Goal: Information Seeking & Learning: Learn about a topic

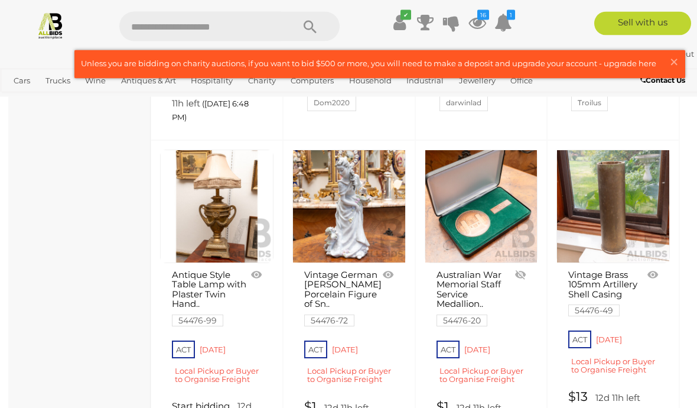
scroll to position [1698, 0]
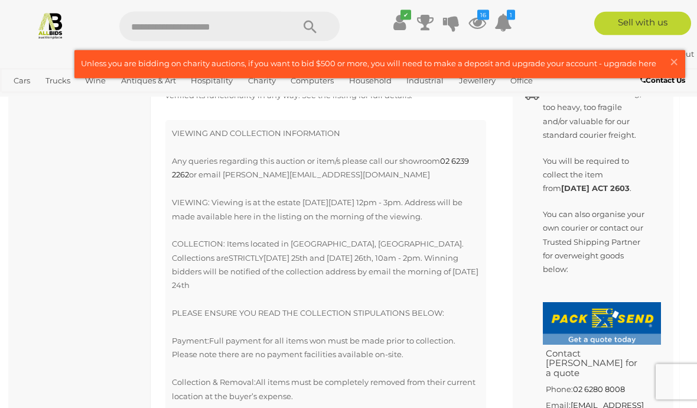
scroll to position [760, 0]
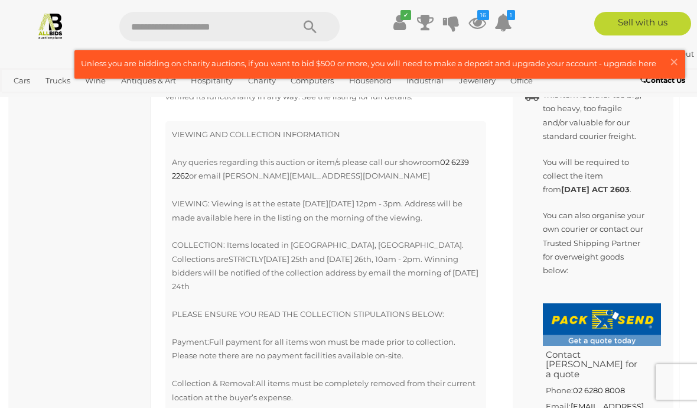
click at [675, 63] on span "×" at bounding box center [674, 61] width 11 height 23
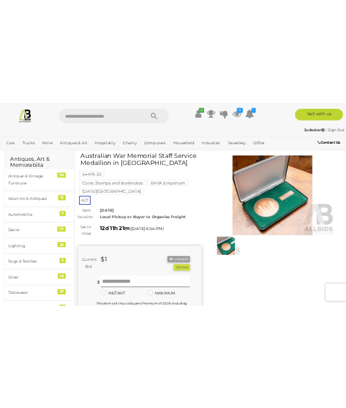
scroll to position [0, 0]
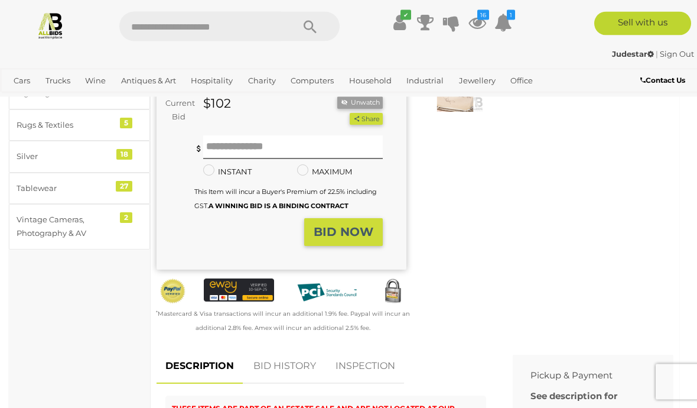
scroll to position [238, 0]
click at [297, 349] on link "BID HISTORY" at bounding box center [285, 366] width 80 height 35
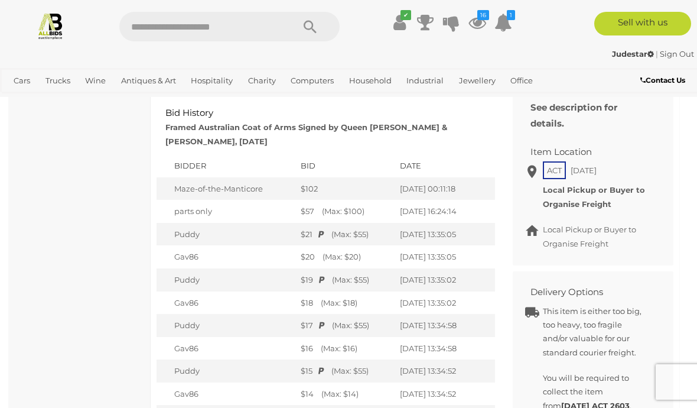
scroll to position [524, 0]
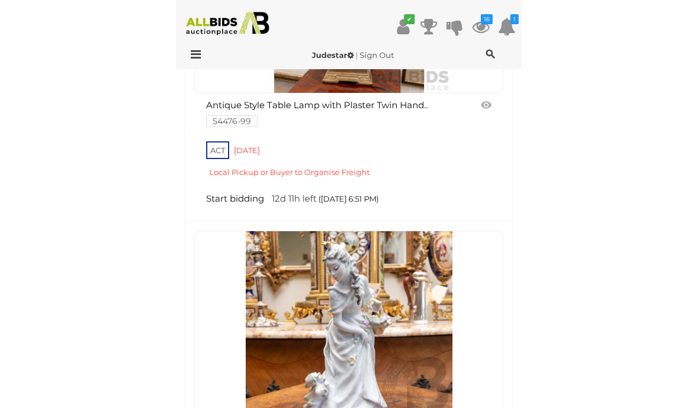
scroll to position [1649, 0]
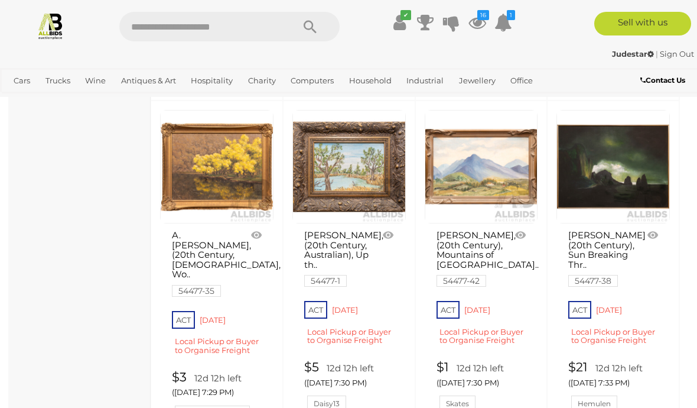
scroll to position [2332, 0]
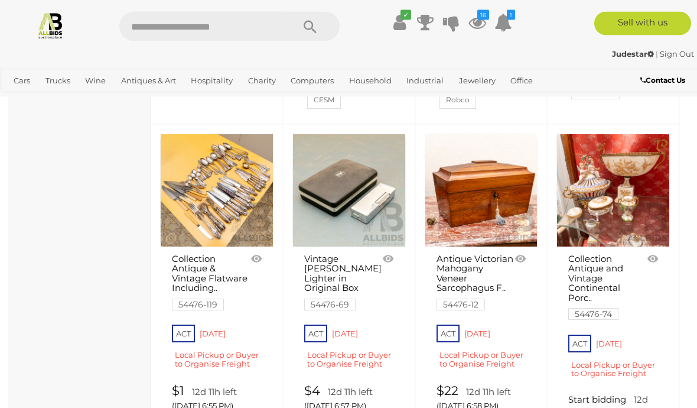
scroll to position [2042, 0]
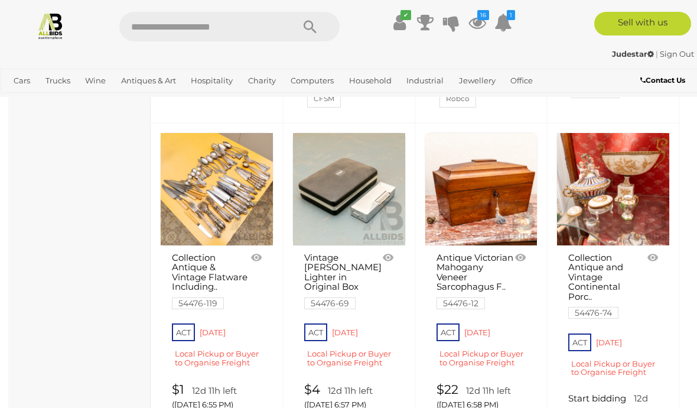
click at [199, 254] on link "Collection Antique & Vintage Flatware Including.. 54476-119" at bounding box center [210, 280] width 77 height 55
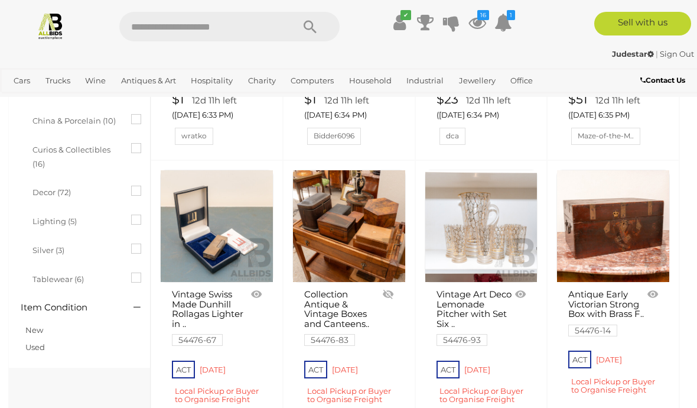
scroll to position [351, 0]
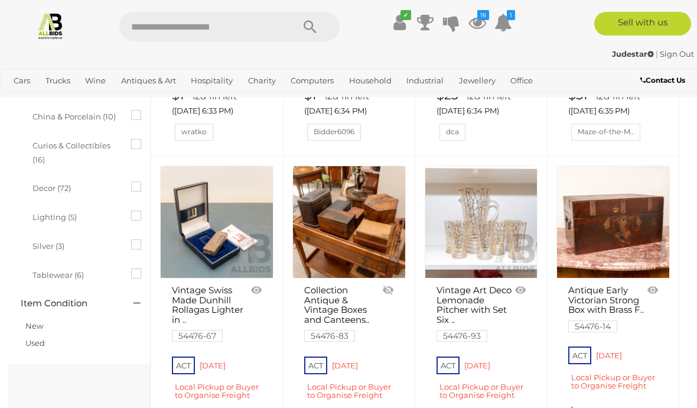
click at [227, 233] on link at bounding box center [216, 221] width 113 height 113
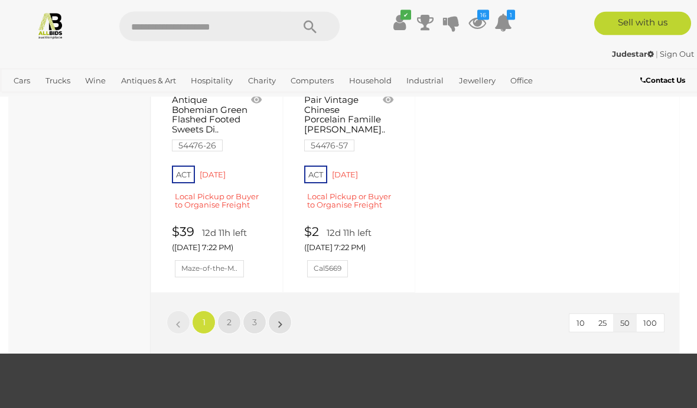
scroll to position [4171, 0]
click at [278, 310] on link "»" at bounding box center [280, 322] width 24 height 24
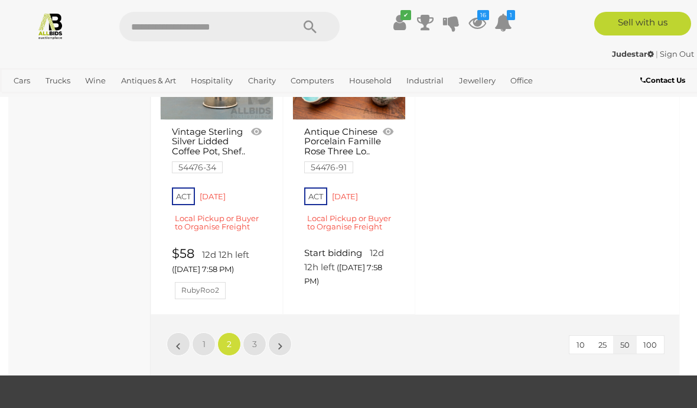
scroll to position [4146, 0]
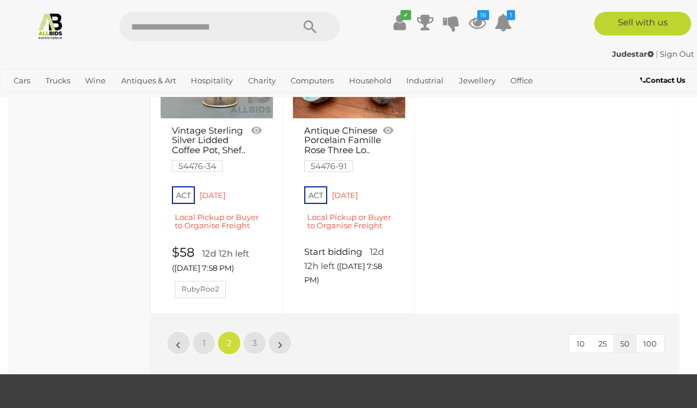
click at [278, 331] on link "»" at bounding box center [280, 343] width 24 height 24
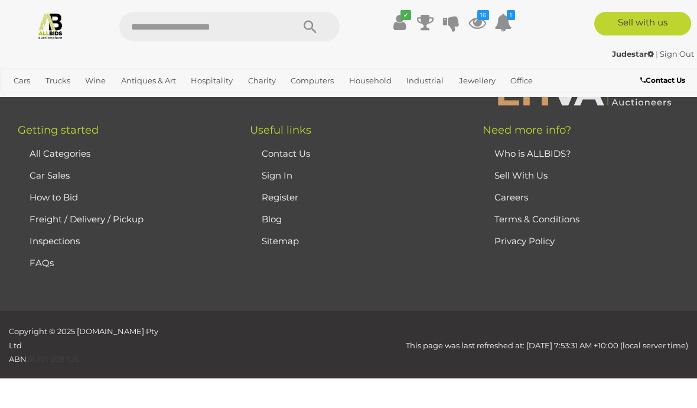
scroll to position [0, 0]
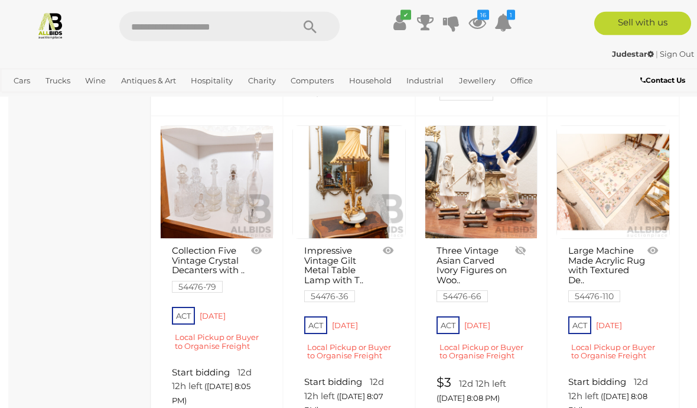
scroll to position [727, 0]
click at [622, 201] on link at bounding box center [613, 182] width 113 height 113
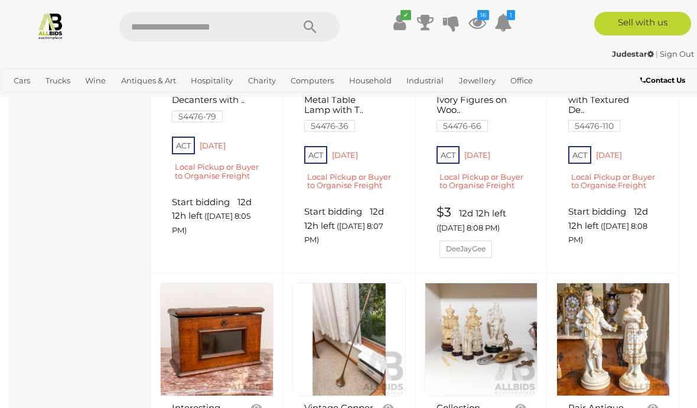
scroll to position [889, 0]
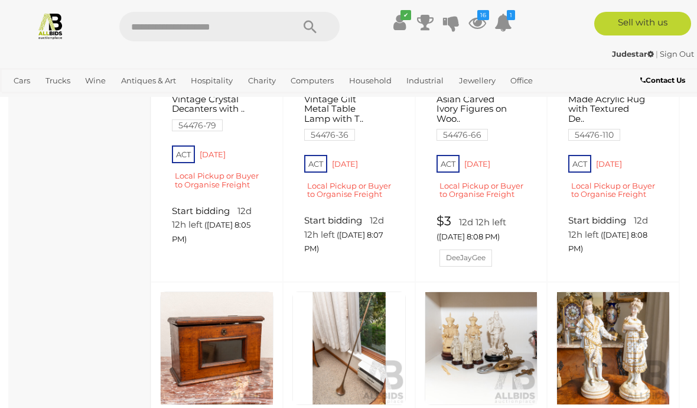
click at [493, 339] on link at bounding box center [481, 347] width 113 height 113
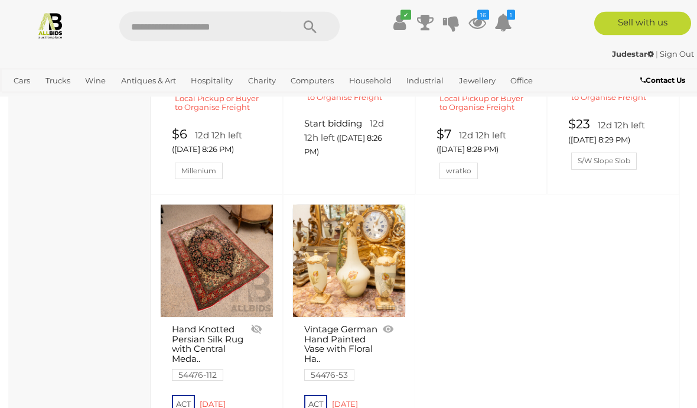
scroll to position [2299, 0]
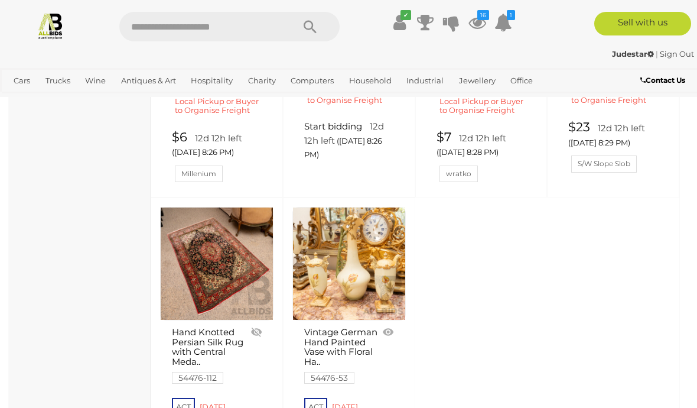
click at [215, 241] on link at bounding box center [216, 263] width 113 height 113
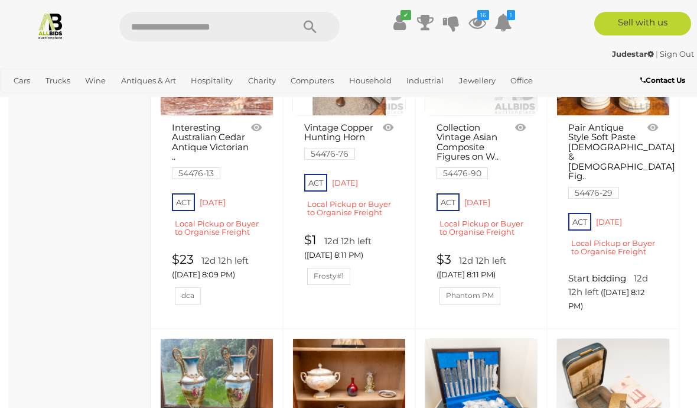
scroll to position [1171, 0]
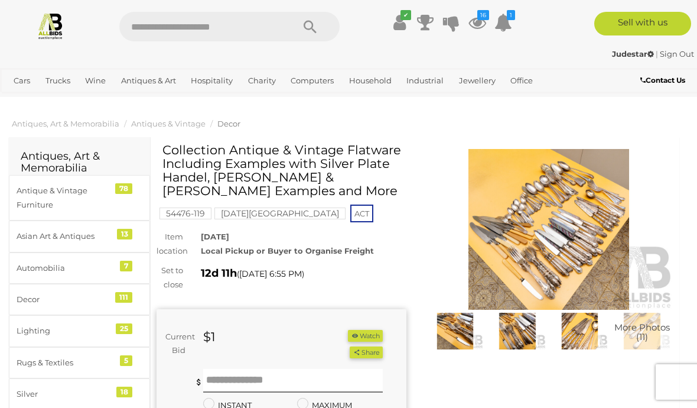
click at [654, 272] on img at bounding box center [549, 229] width 250 height 161
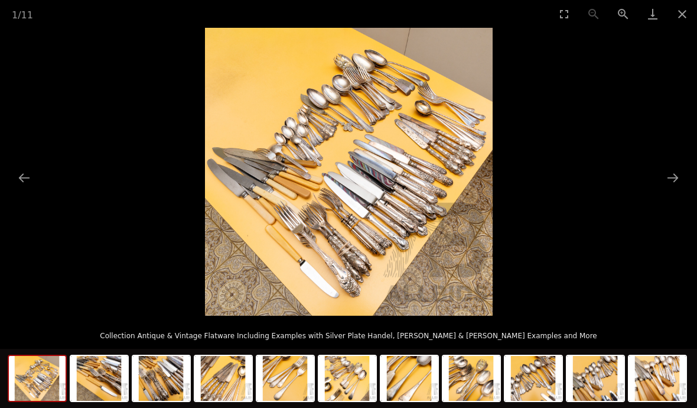
click at [671, 180] on button "Next slide" at bounding box center [673, 177] width 25 height 23
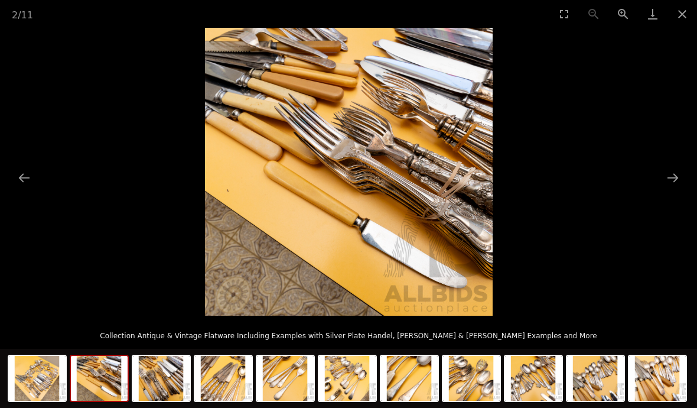
click at [670, 189] on button "Next slide" at bounding box center [673, 177] width 25 height 23
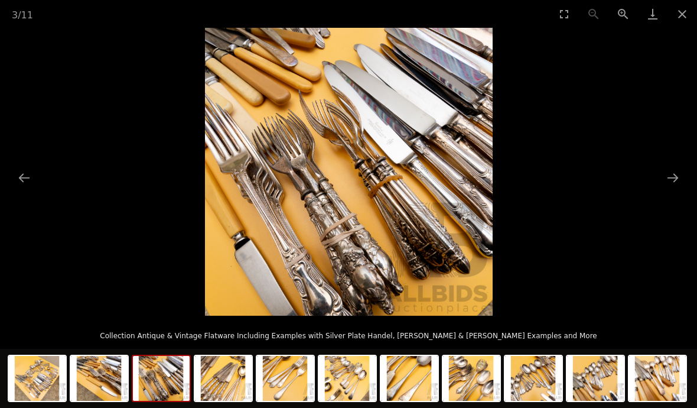
click at [672, 176] on button "Next slide" at bounding box center [673, 177] width 25 height 23
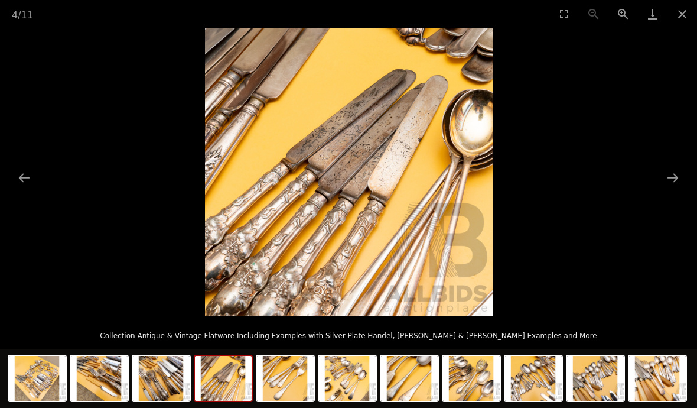
click at [668, 180] on button "Next slide" at bounding box center [673, 177] width 25 height 23
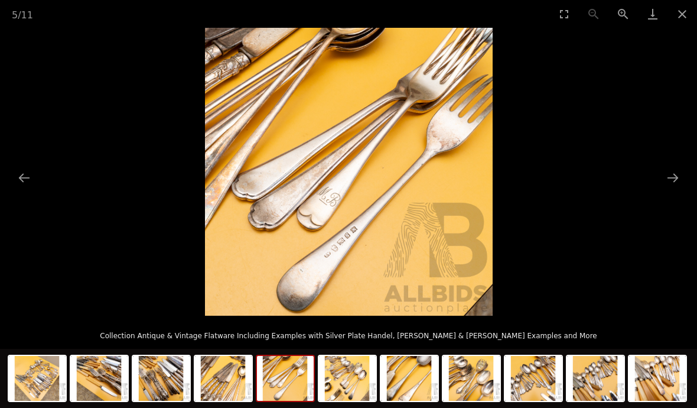
click at [674, 179] on button "Next slide" at bounding box center [673, 177] width 25 height 23
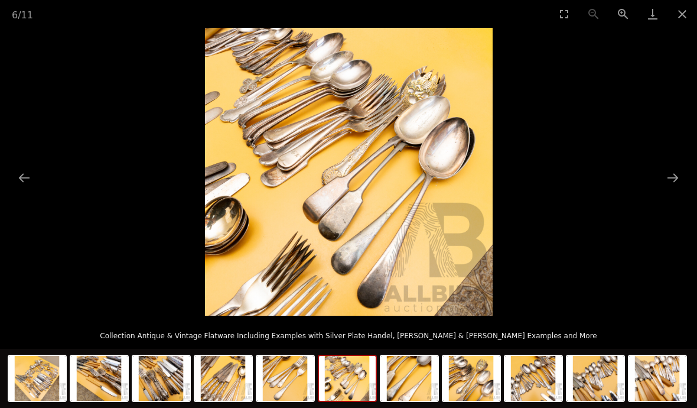
click at [674, 171] on button "Next slide" at bounding box center [673, 177] width 25 height 23
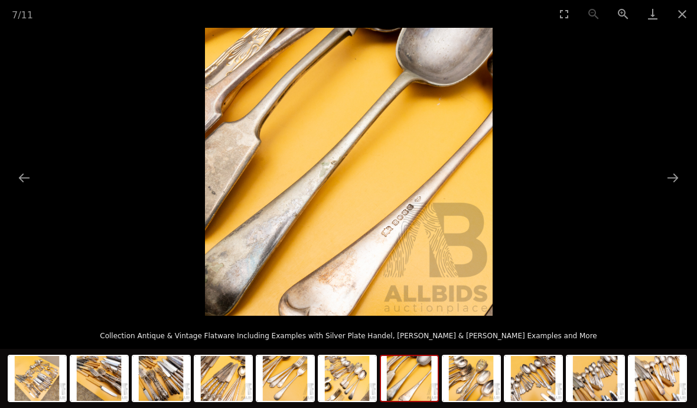
click at [684, 23] on button "Close gallery" at bounding box center [683, 14] width 30 height 28
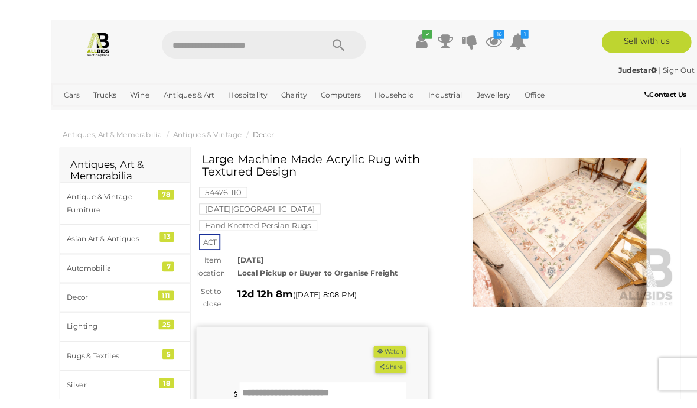
scroll to position [30, 0]
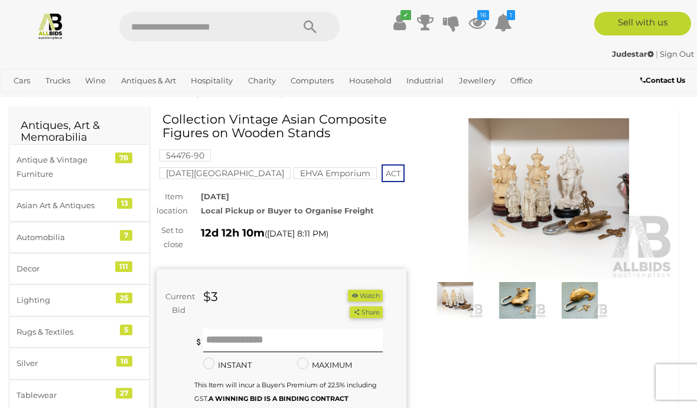
scroll to position [39, 0]
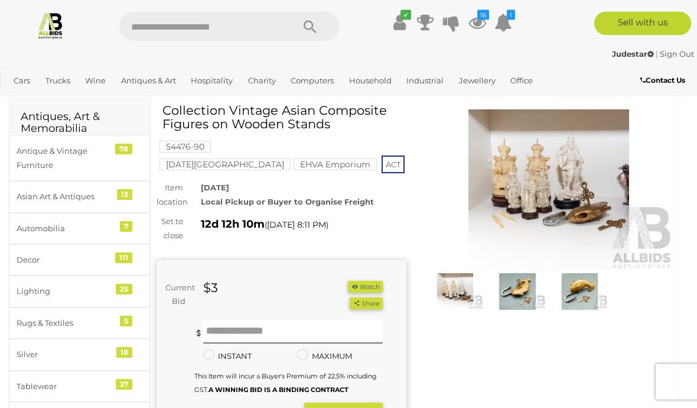
click at [518, 290] on img at bounding box center [517, 292] width 57 height 37
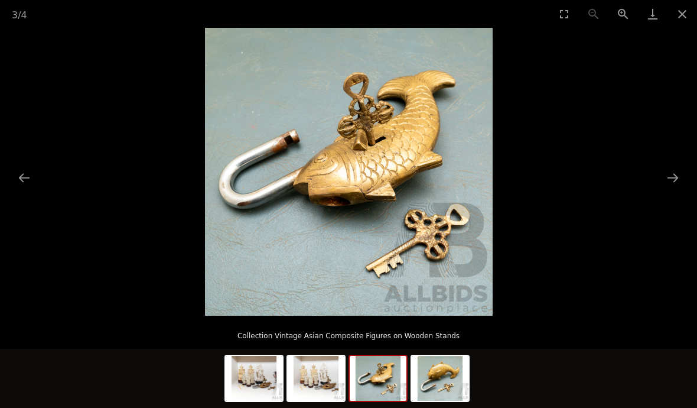
click at [668, 189] on button "Next slide" at bounding box center [673, 177] width 25 height 23
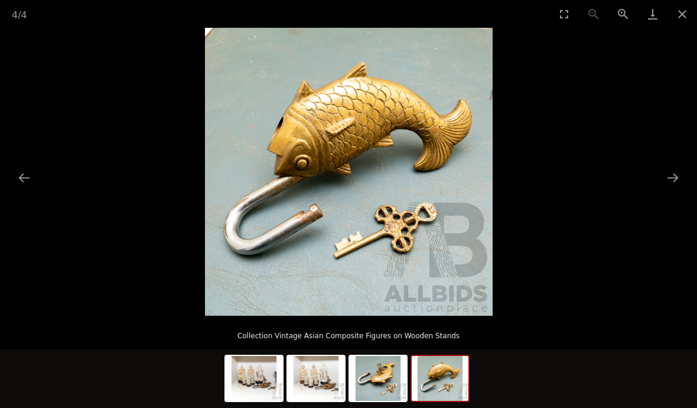
click at [677, 189] on button "Next slide" at bounding box center [673, 177] width 25 height 23
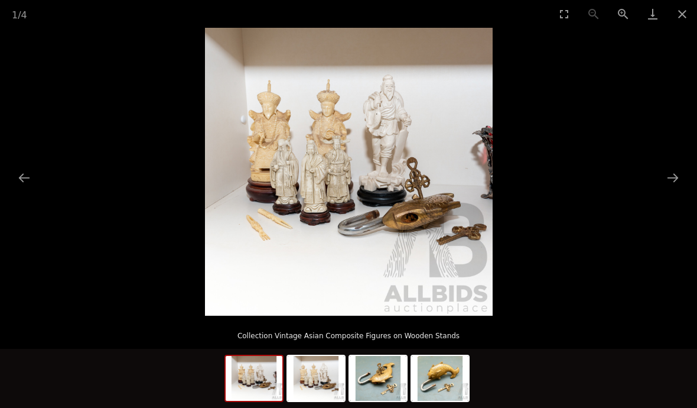
click at [673, 189] on button "Next slide" at bounding box center [673, 177] width 25 height 23
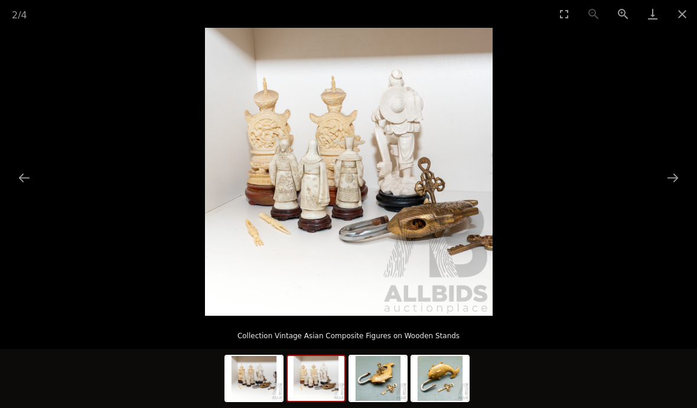
click at [672, 189] on button "Next slide" at bounding box center [673, 177] width 25 height 23
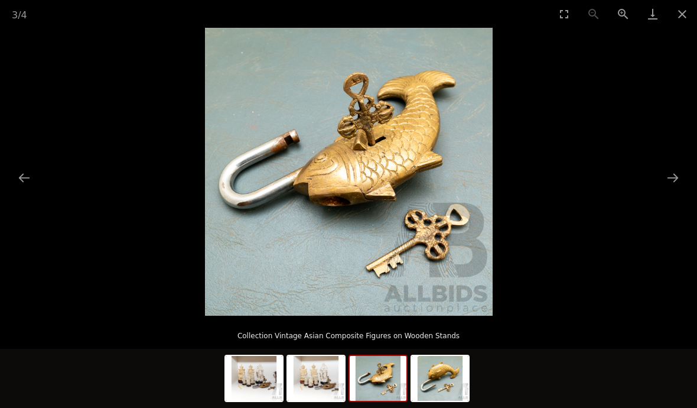
click at [684, 17] on button "Close gallery" at bounding box center [683, 14] width 30 height 28
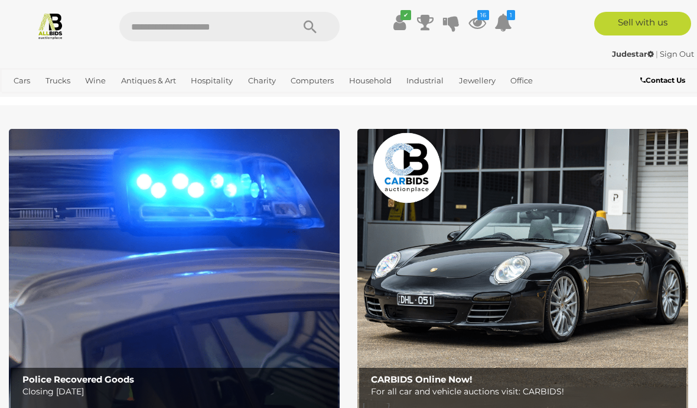
click at [0, 0] on link "Antiques & Vintage" at bounding box center [0, 0] width 0 height 0
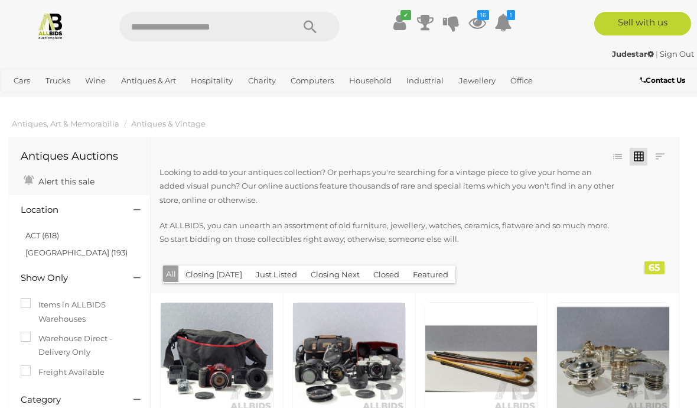
click at [274, 269] on button "Just Listed" at bounding box center [277, 274] width 56 height 18
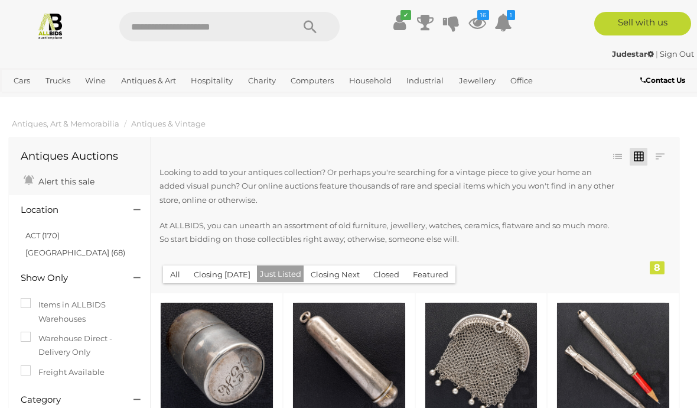
click at [47, 236] on link "ACT (170)" at bounding box center [42, 234] width 34 height 9
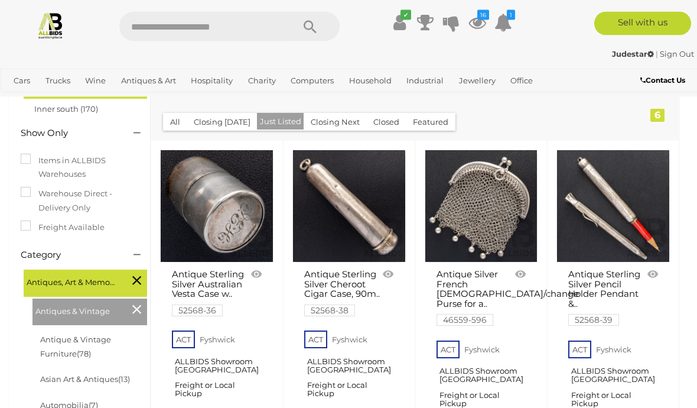
scroll to position [153, 0]
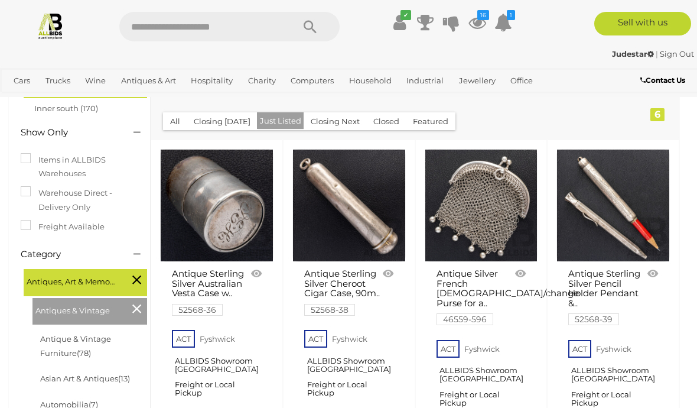
click at [92, 337] on link "Antique & Vintage Furniture (78)" at bounding box center [75, 345] width 71 height 23
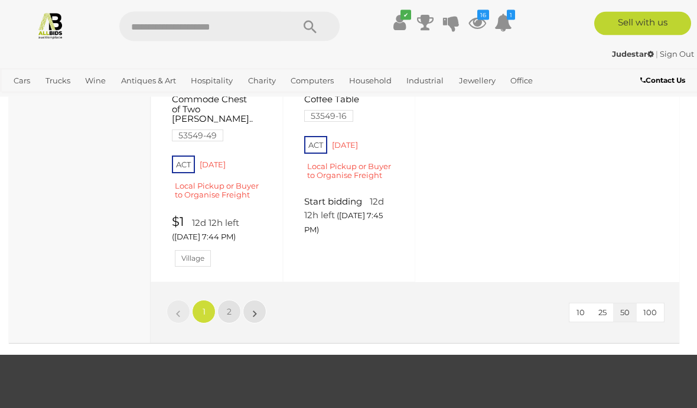
scroll to position [4144, 0]
click at [251, 300] on link "»" at bounding box center [255, 312] width 24 height 24
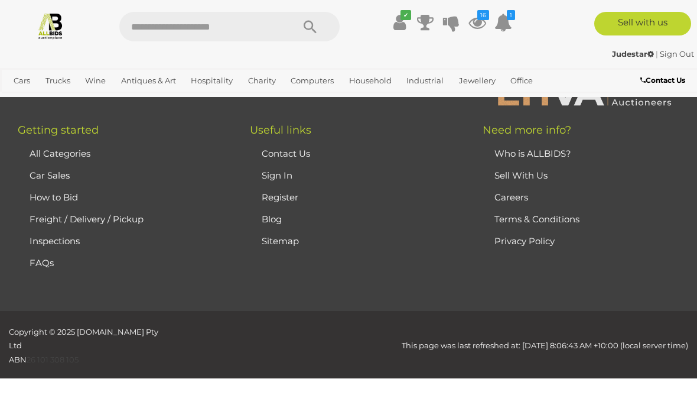
scroll to position [78, 0]
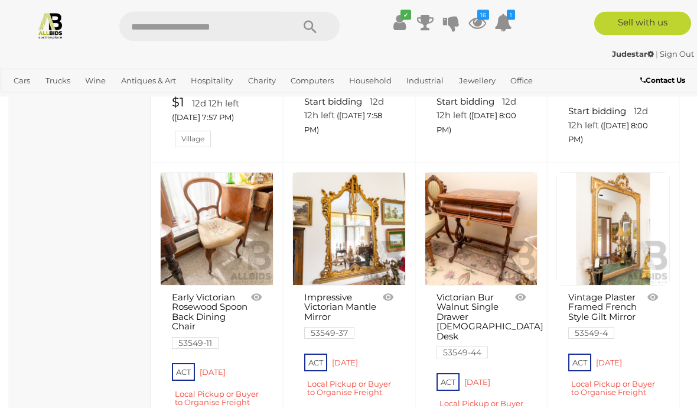
scroll to position [1025, 0]
click at [634, 230] on link at bounding box center [613, 228] width 113 height 113
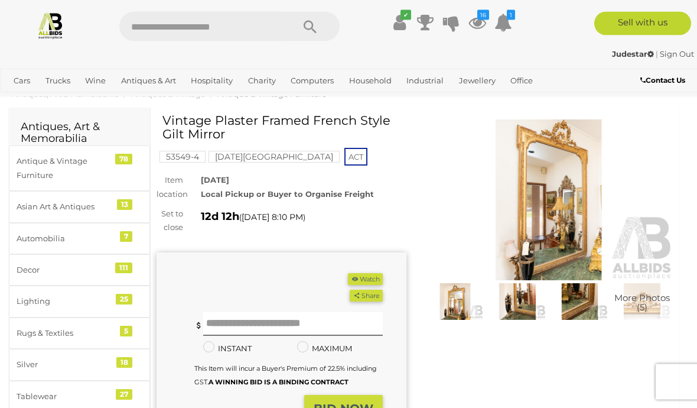
scroll to position [24, 0]
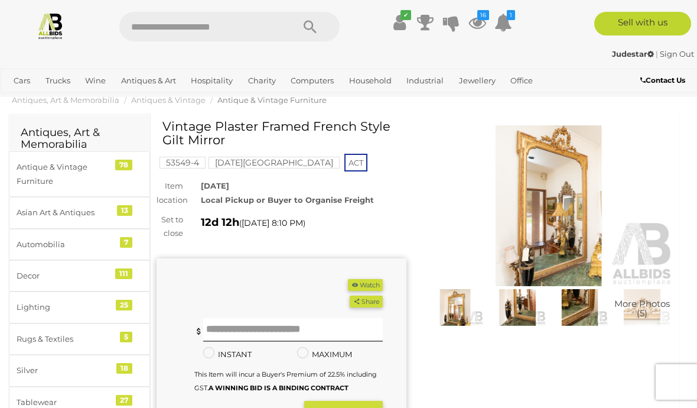
click at [521, 310] on img at bounding box center [517, 307] width 57 height 37
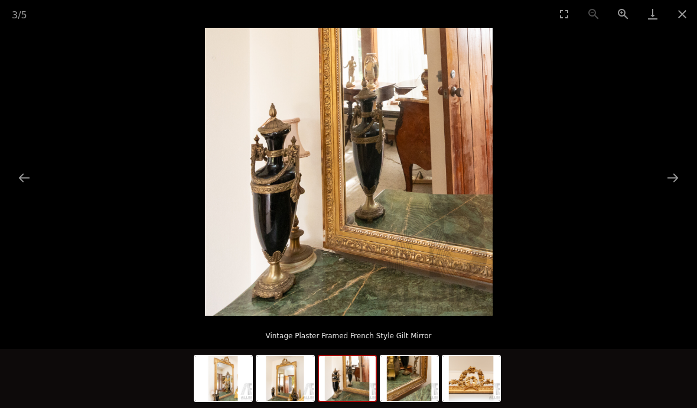
click at [677, 170] on button "Next slide" at bounding box center [673, 177] width 25 height 23
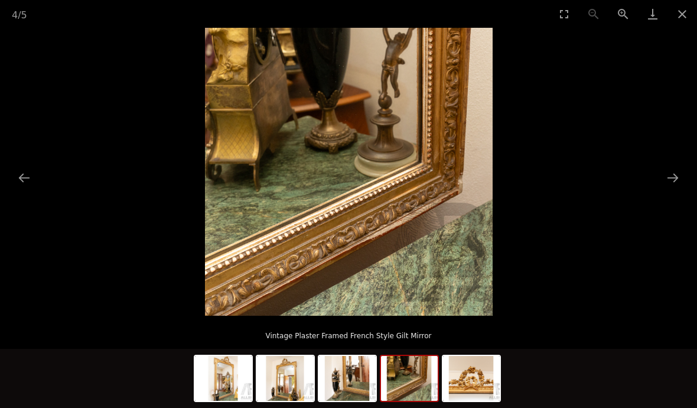
click at [667, 180] on button "Next slide" at bounding box center [673, 177] width 25 height 23
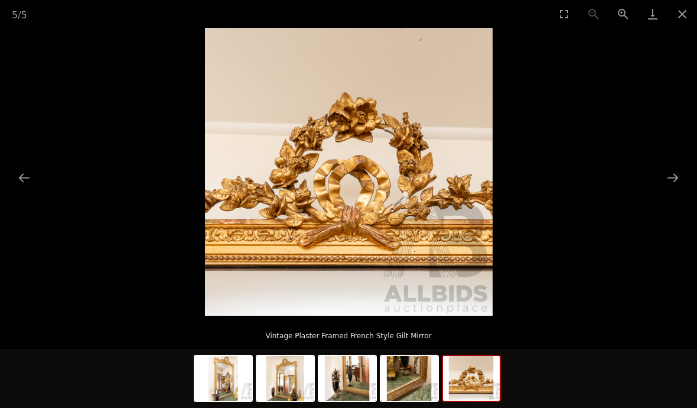
click at [681, 181] on button "Next slide" at bounding box center [673, 177] width 25 height 23
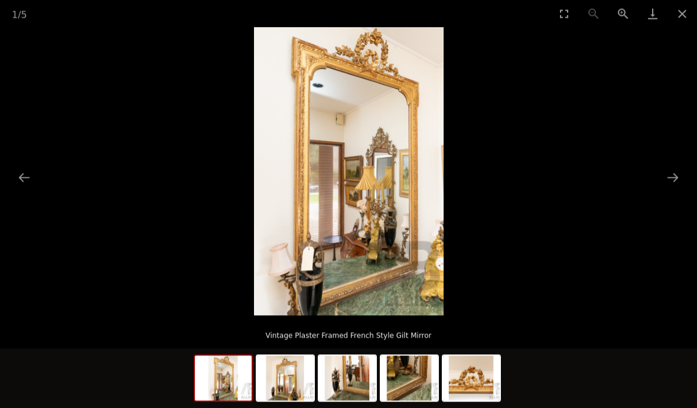
scroll to position [113, 0]
click at [680, 15] on button "Close gallery" at bounding box center [683, 14] width 30 height 28
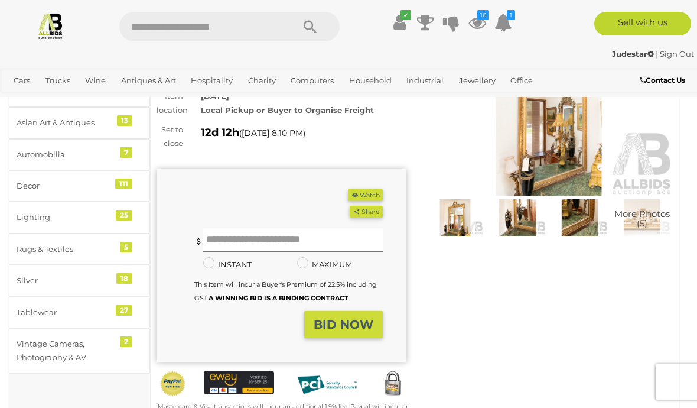
scroll to position [24, 0]
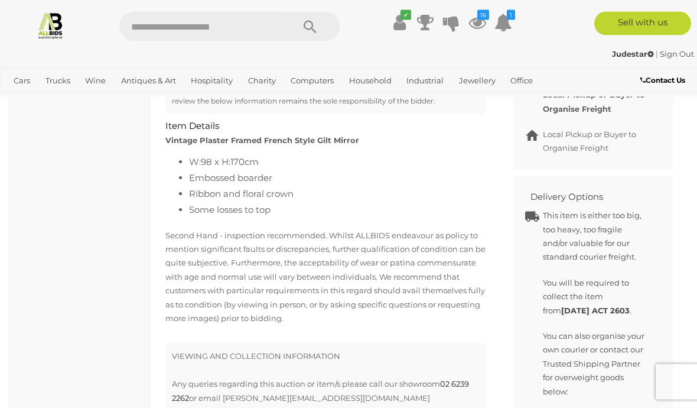
scroll to position [590, 0]
